Goal: Use online tool/utility: Utilize a website feature to perform a specific function

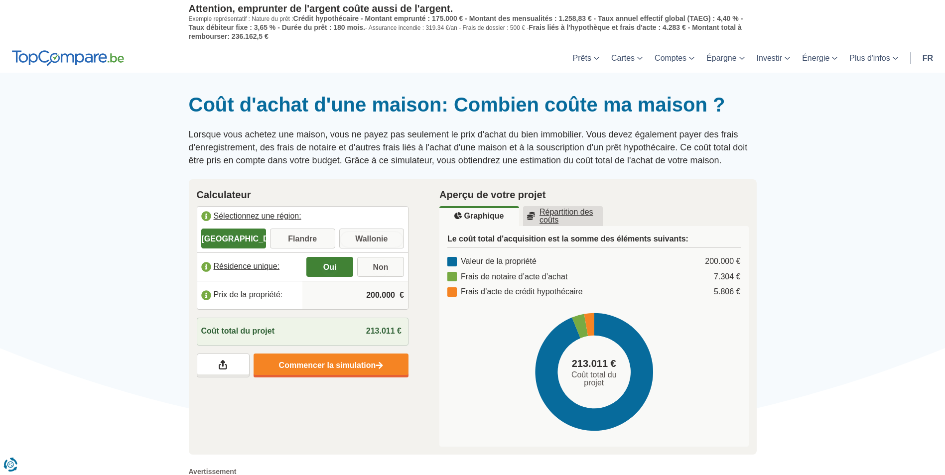
click at [377, 237] on input "Wallonie" at bounding box center [371, 240] width 65 height 18
radio input "true"
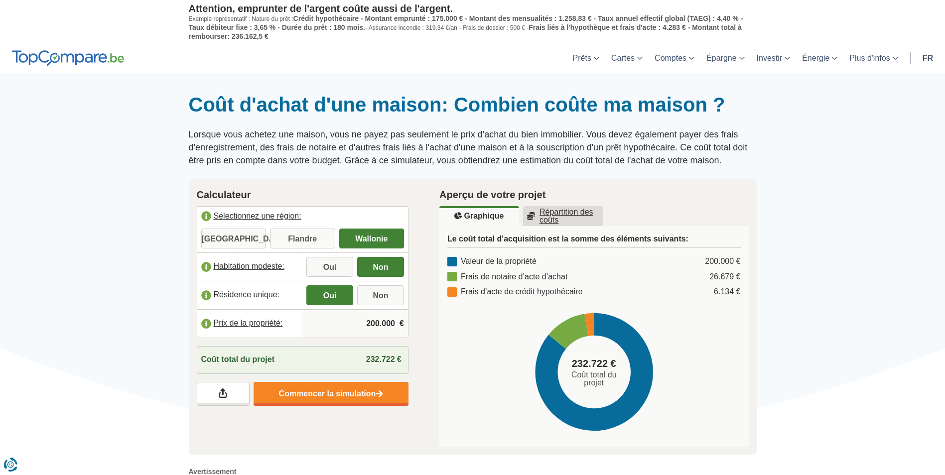
click at [334, 266] on input "Oui" at bounding box center [329, 268] width 47 height 18
radio input "true"
click at [358, 325] on input "200.000" at bounding box center [355, 323] width 98 height 27
drag, startPoint x: 358, startPoint y: 325, endPoint x: 412, endPoint y: 327, distance: 54.3
click at [412, 327] on div "Calculateur Sélectionnez une région: [GEOGRAPHIC_DATA] [GEOGRAPHIC_DATA] [GEOGR…" at bounding box center [302, 296] width 243 height 235
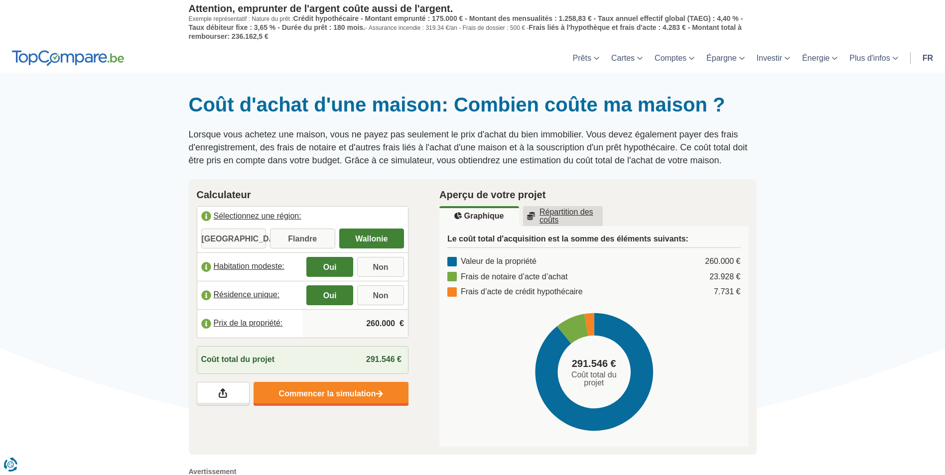
type input "260.000"
click at [386, 298] on input "Non" at bounding box center [380, 296] width 47 height 18
radio input "true"
click at [326, 294] on input "Oui" at bounding box center [329, 296] width 47 height 18
radio input "true"
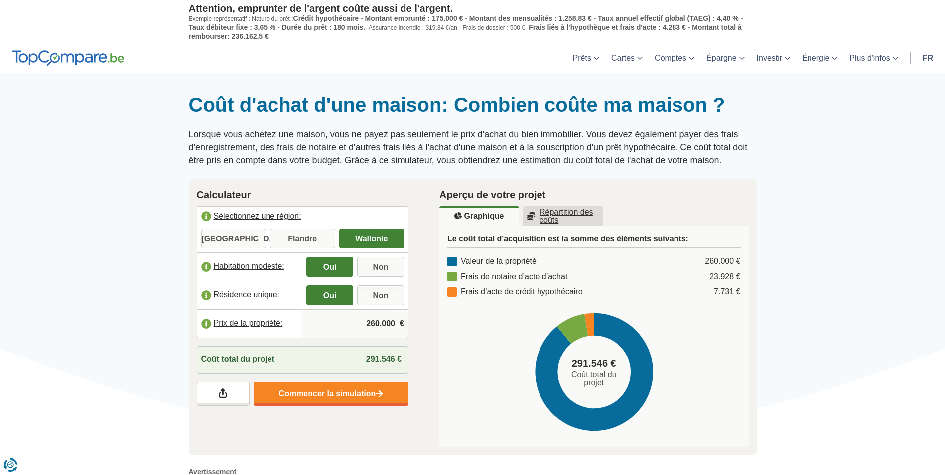
click at [383, 297] on input "Non" at bounding box center [380, 296] width 47 height 18
radio input "true"
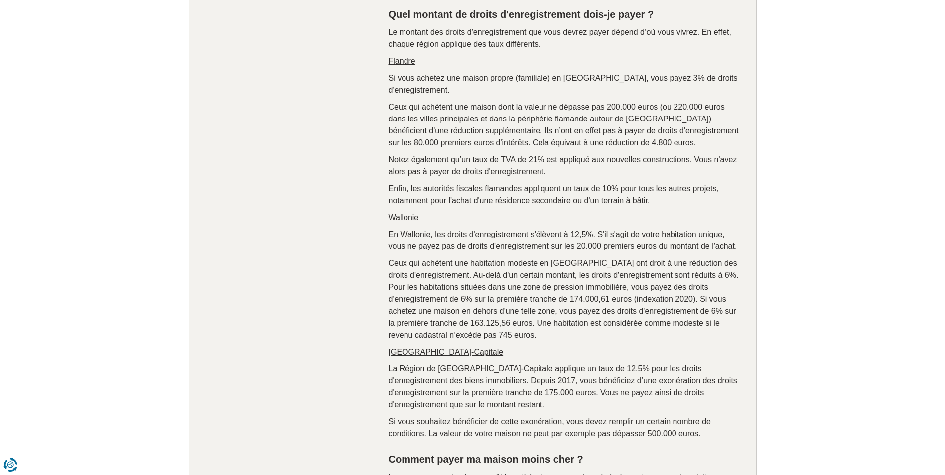
scroll to position [1186, 0]
